Goal: Find specific page/section: Find specific page/section

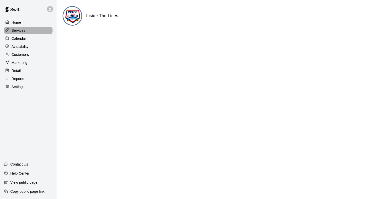
click at [21, 31] on p "Services" at bounding box center [19, 30] width 14 height 5
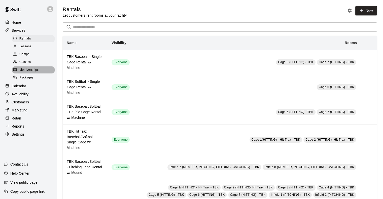
click at [30, 72] on span "Memberships" at bounding box center [28, 69] width 19 height 5
